Goal: Task Accomplishment & Management: Use online tool/utility

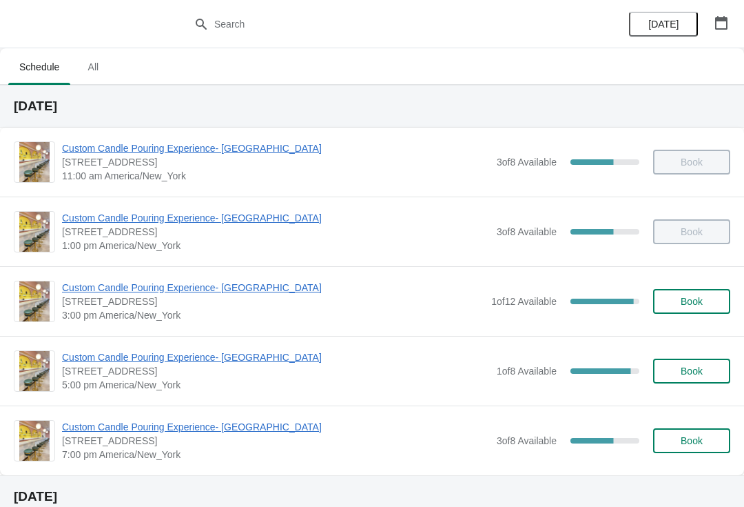
click at [116, 288] on span "Custom Candle Pouring Experience- [GEOGRAPHIC_DATA]" at bounding box center [273, 288] width 423 height 14
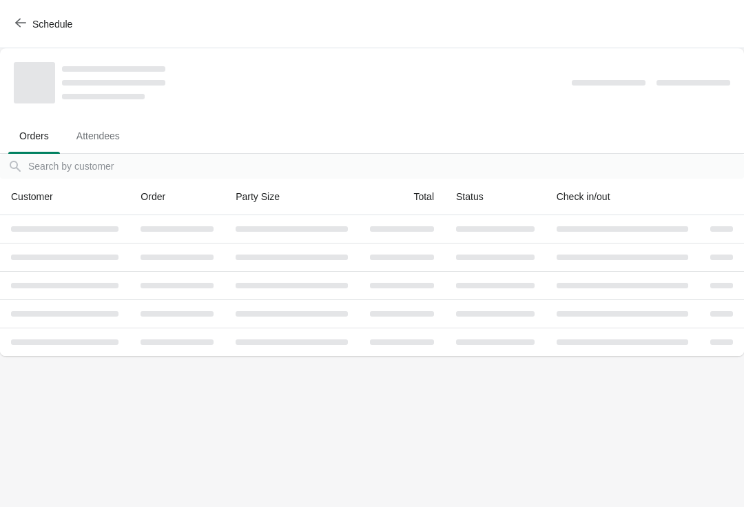
click at [112, 286] on div at bounding box center [65, 286] width 108 height 6
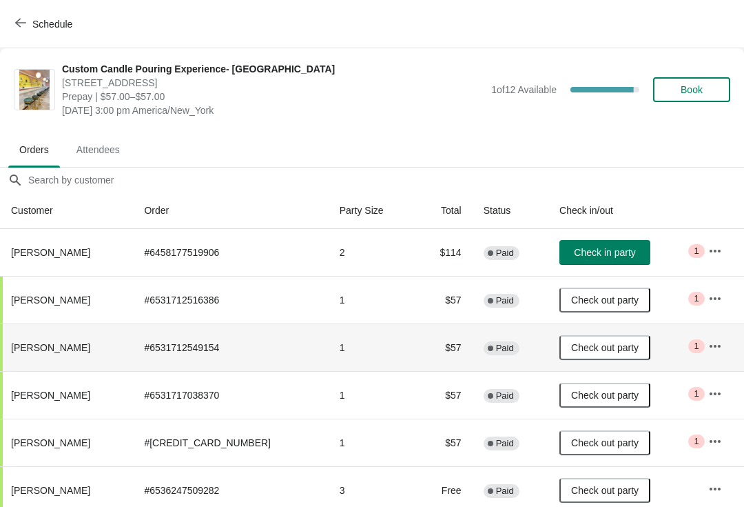
click at [705, 254] on button "button" at bounding box center [715, 250] width 25 height 25
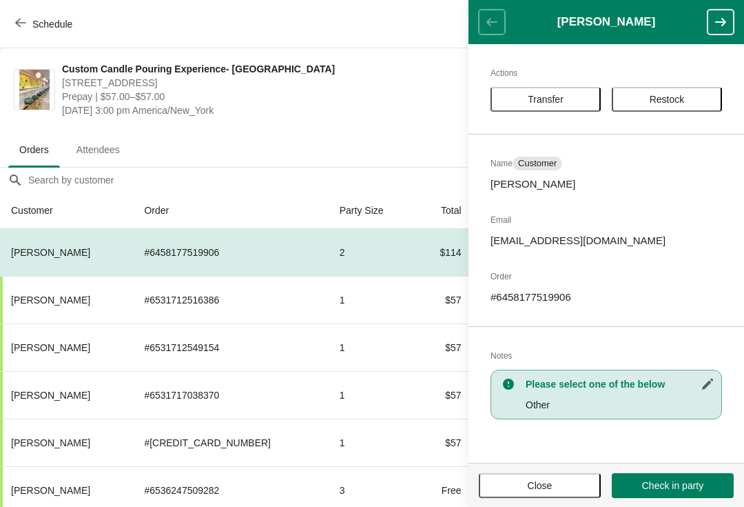
click at [525, 100] on span "Transfer" at bounding box center [545, 99] width 85 height 11
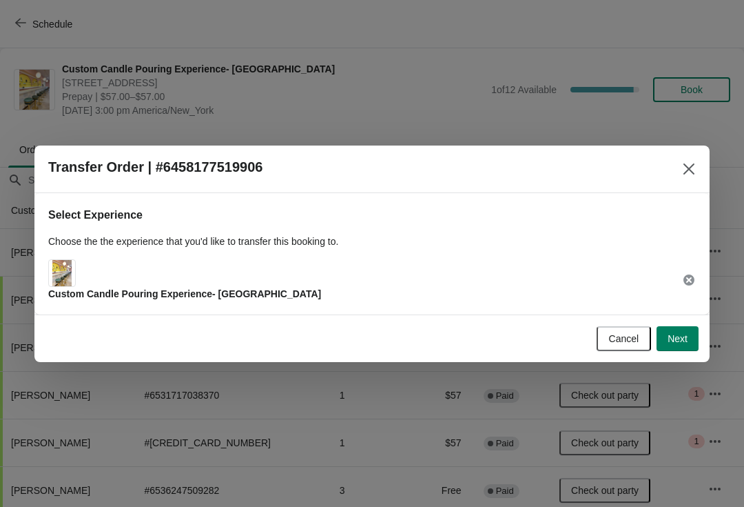
click at [669, 345] on button "Next" at bounding box center [678, 338] width 42 height 25
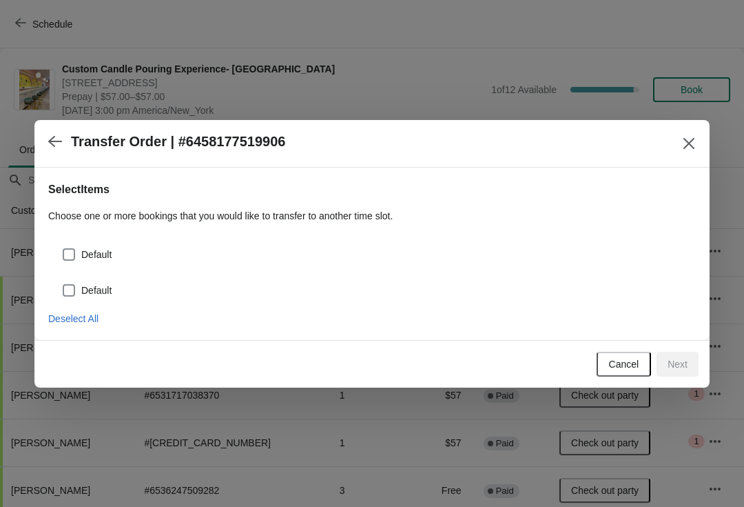
click at [136, 258] on div "Default" at bounding box center [379, 254] width 634 height 19
click at [134, 287] on div "Default" at bounding box center [379, 290] width 634 height 19
click at [102, 257] on span "Default" at bounding box center [96, 254] width 30 height 14
click at [63, 249] on input "Default" at bounding box center [63, 248] width 1 height 1
checkbox input "true"
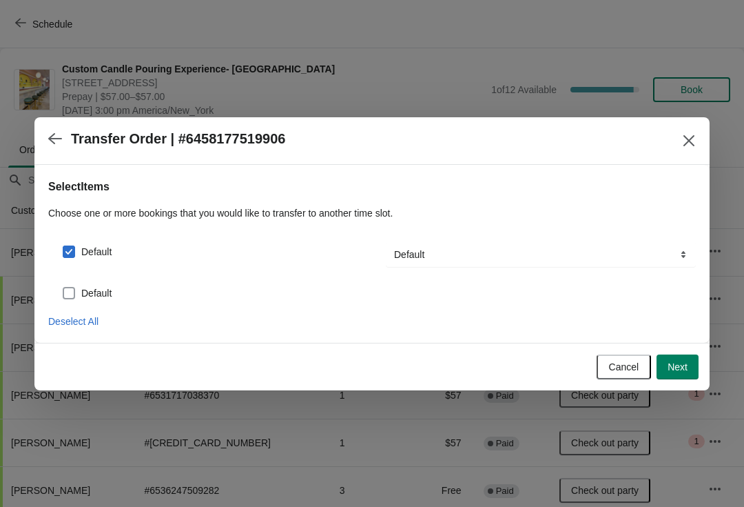
click at [68, 291] on span at bounding box center [69, 293] width 12 height 12
click at [63, 287] on input "Default" at bounding box center [63, 287] width 1 height 1
checkbox input "true"
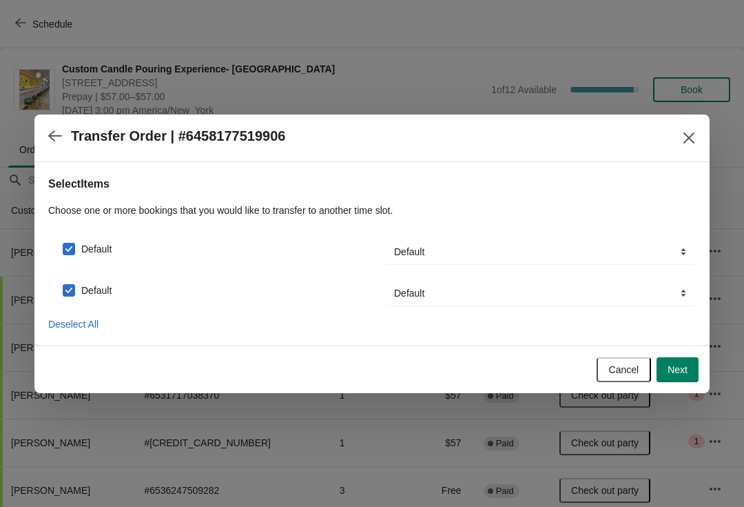
click at [676, 374] on span "Next" at bounding box center [678, 369] width 20 height 11
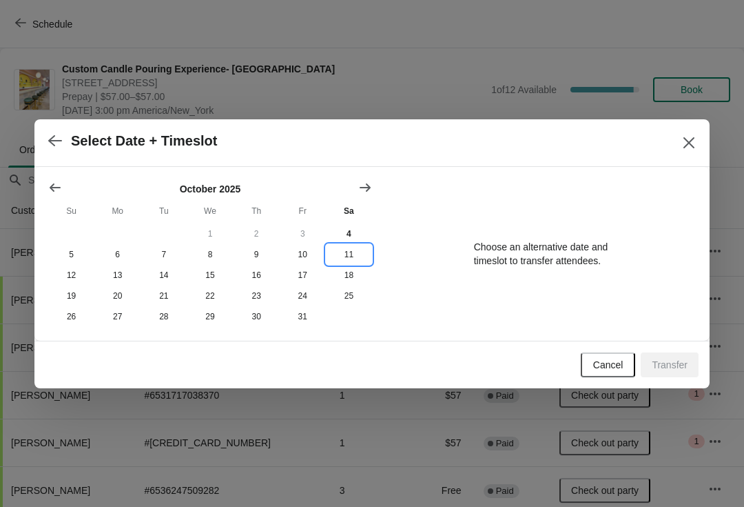
click at [353, 250] on button "11" at bounding box center [349, 254] width 46 height 21
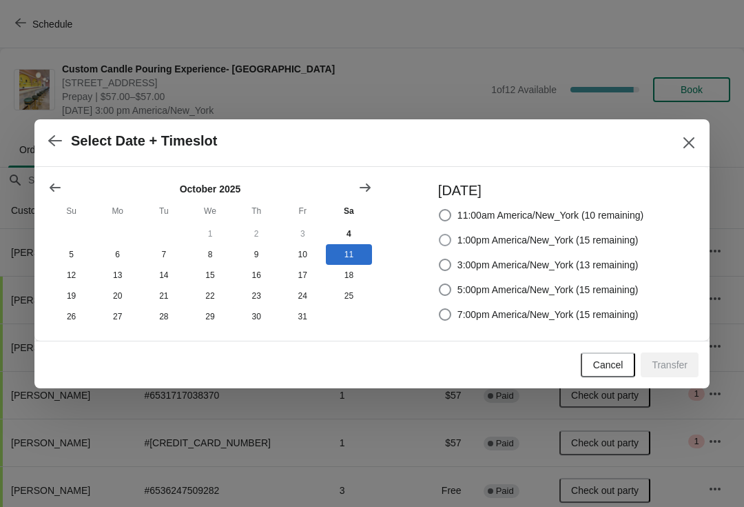
click at [454, 236] on label "1:00pm America/New_York (15 remaining)" at bounding box center [538, 239] width 201 height 19
click at [440, 234] on input "1:00pm America/New_York (15 remaining)" at bounding box center [439, 234] width 1 height 1
radio input "true"
click at [671, 377] on button "Transfer" at bounding box center [670, 364] width 58 height 25
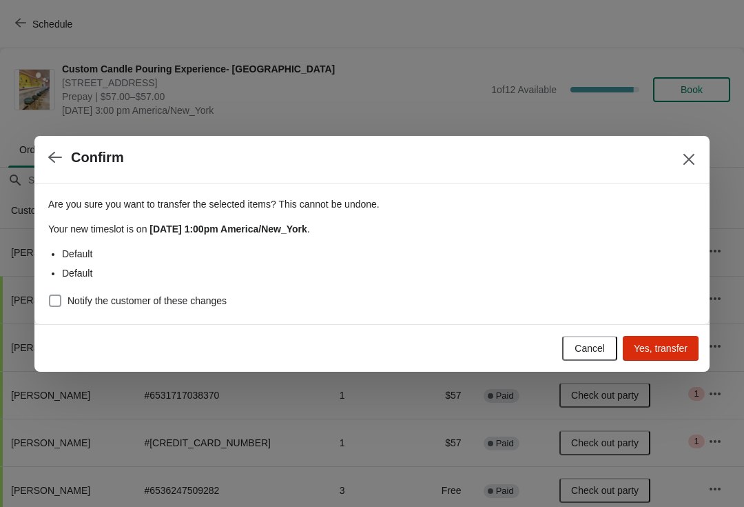
click at [59, 299] on span at bounding box center [55, 300] width 12 height 12
click at [50, 295] on input "Notify the customer of these changes" at bounding box center [49, 294] width 1 height 1
checkbox input "true"
click at [646, 349] on span "Yes, transfer" at bounding box center [661, 348] width 54 height 11
